Goal: Navigation & Orientation: Find specific page/section

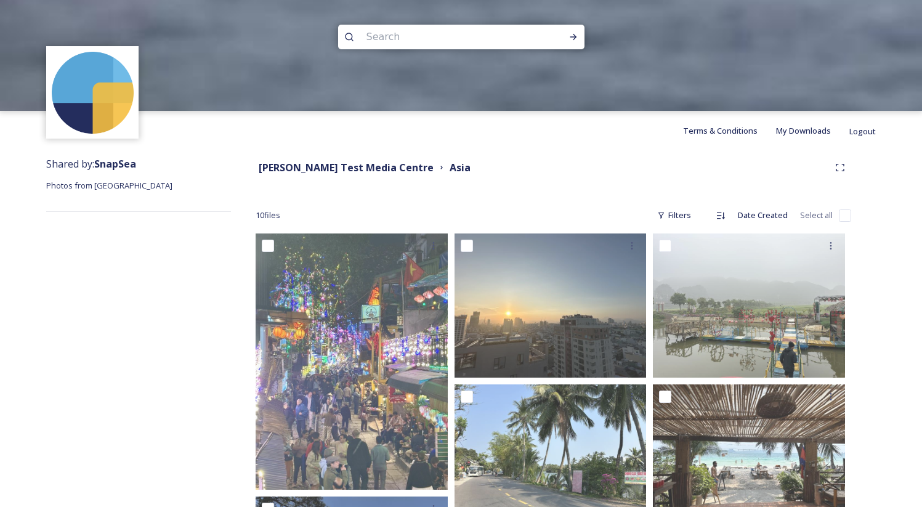
click at [477, 174] on div "[PERSON_NAME] Test Media Centre [GEOGRAPHIC_DATA]" at bounding box center [542, 167] width 573 height 15
